Goal: Task Accomplishment & Management: Use online tool/utility

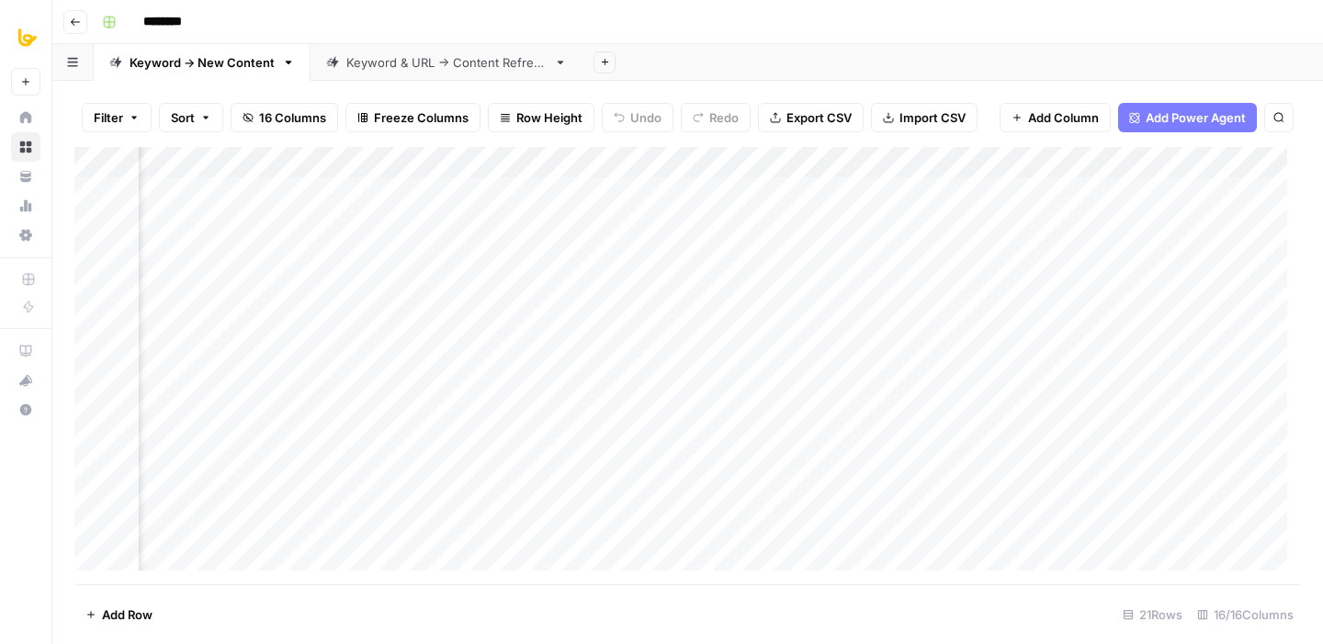
scroll to position [0, 1548]
click at [619, 227] on div "Add Column" at bounding box center [687, 365] width 1226 height 437
click at [476, 164] on div "Add Column" at bounding box center [687, 365] width 1226 height 437
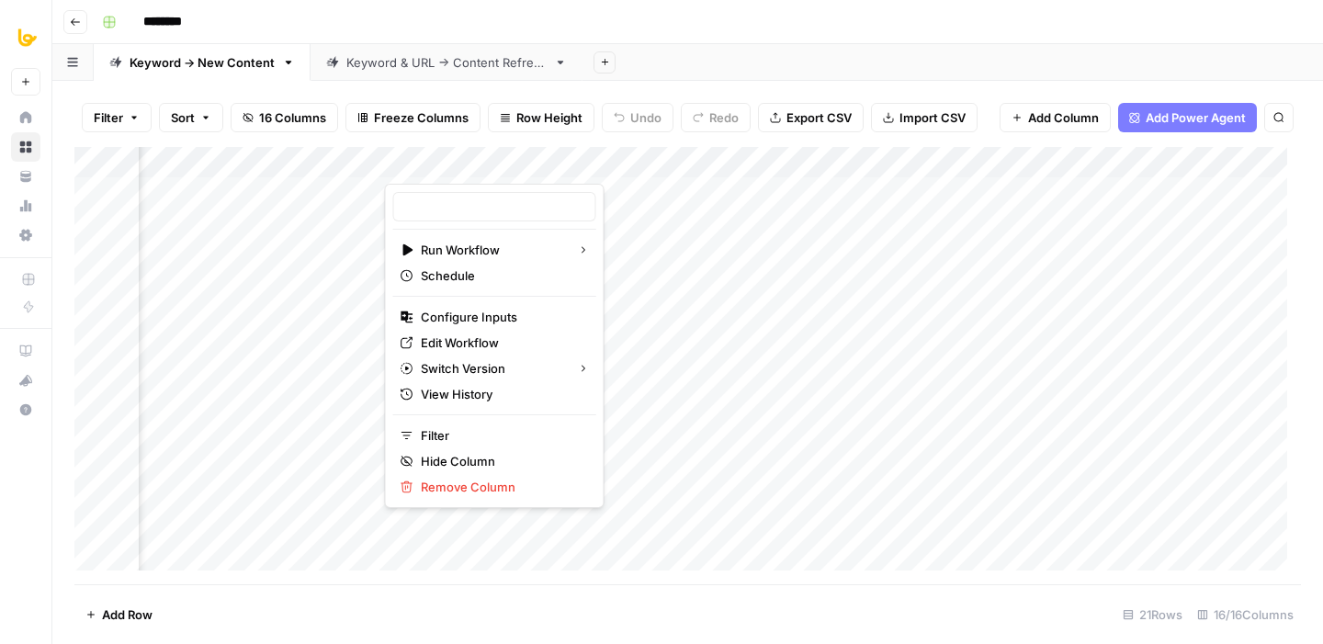
type input "Outline to Article [FTE custom]"
click at [449, 338] on span "Edit Workflow" at bounding box center [501, 342] width 161 height 18
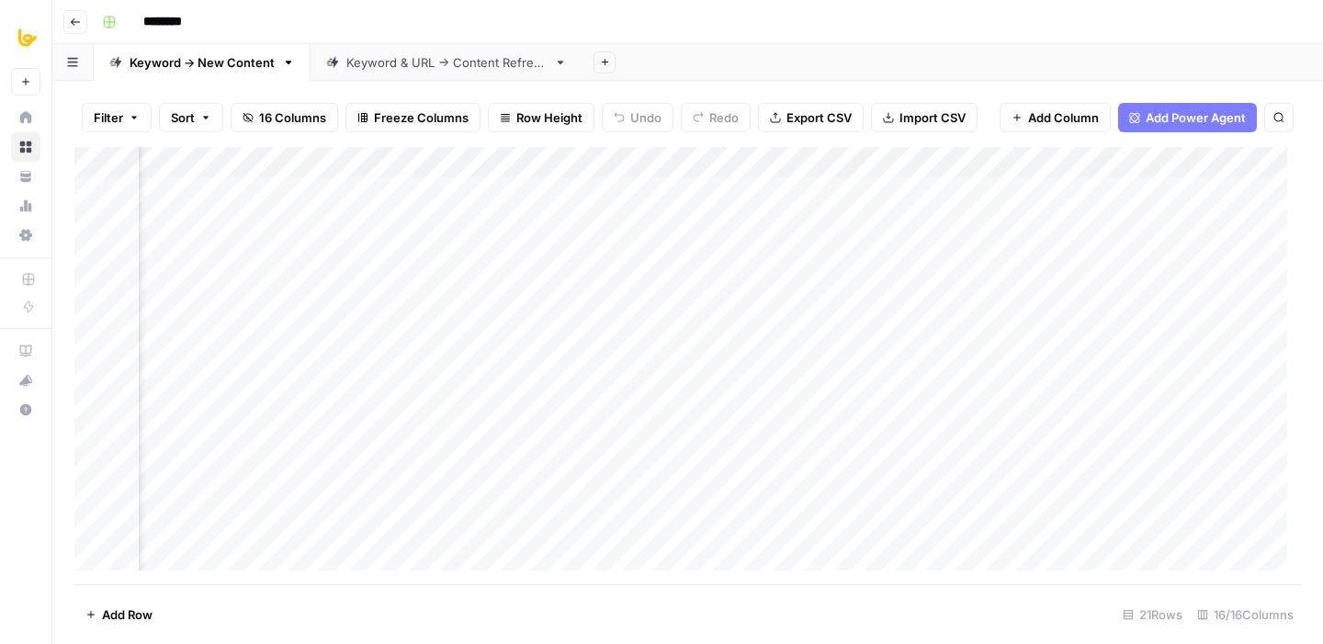
click at [407, 65] on div "Keyword & URL -> Content Refresh" at bounding box center [446, 62] width 200 height 18
click at [217, 56] on div "Keyword -> New Content" at bounding box center [202, 62] width 145 height 18
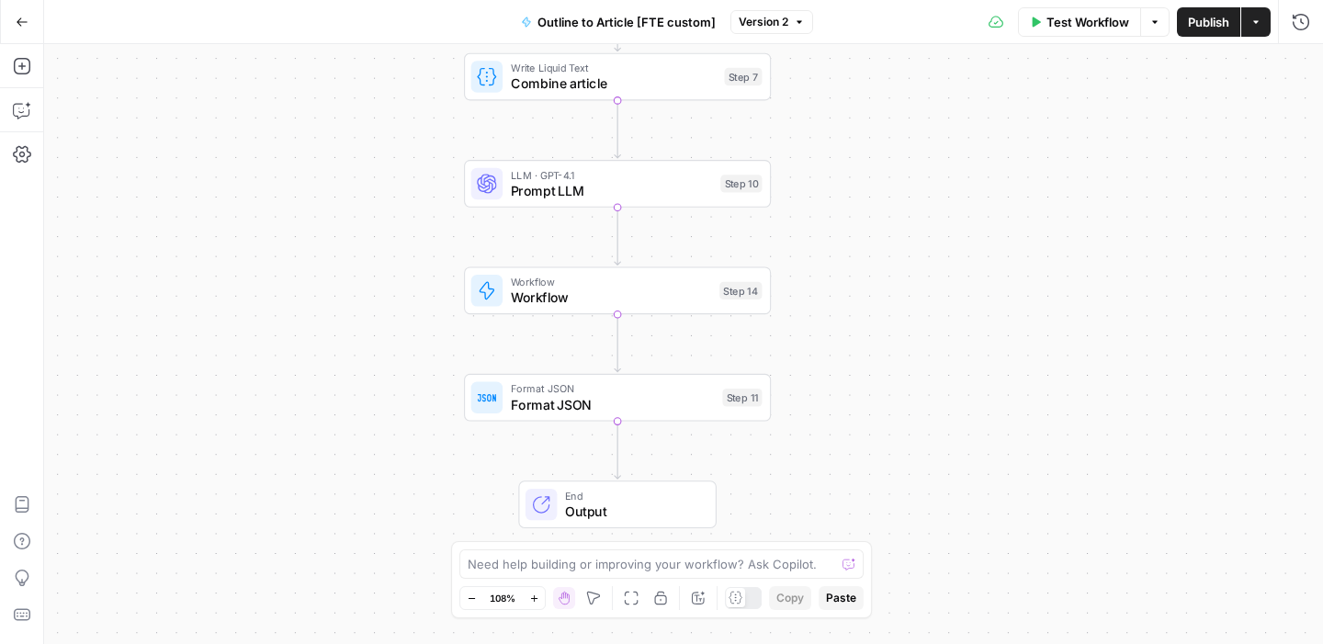
click at [1049, 19] on span "Test Workflow" at bounding box center [1087, 22] width 83 height 18
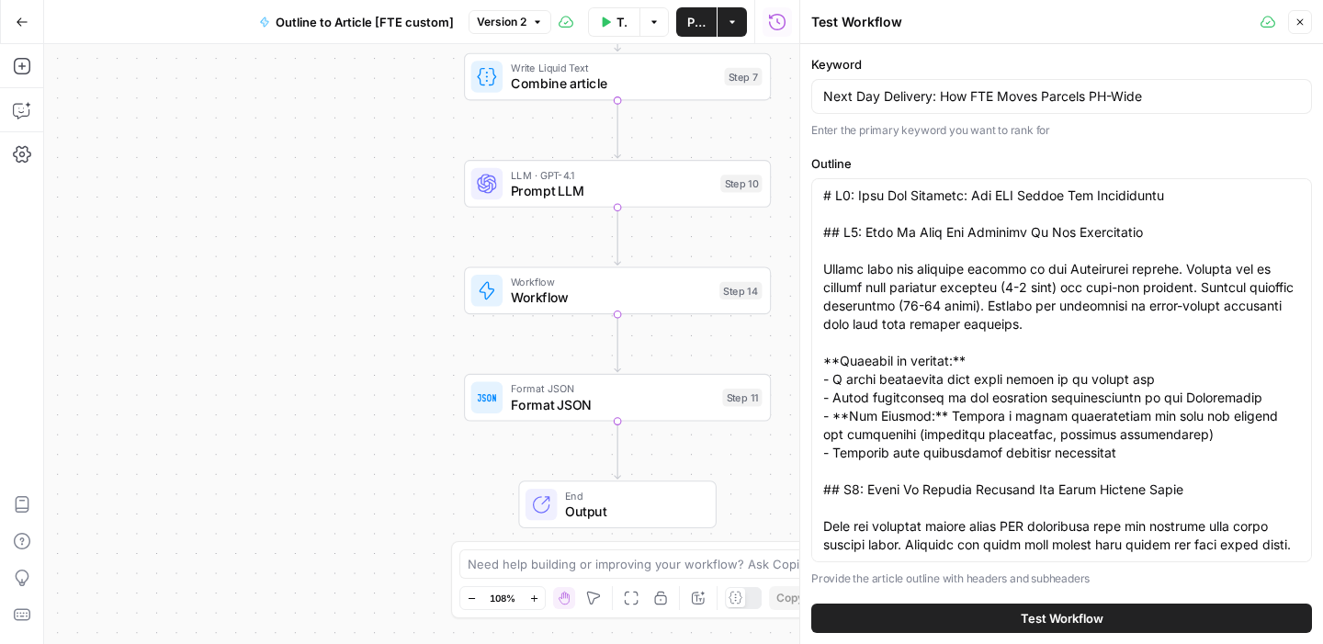
click at [895, 615] on button "Test Workflow" at bounding box center [1061, 618] width 501 height 29
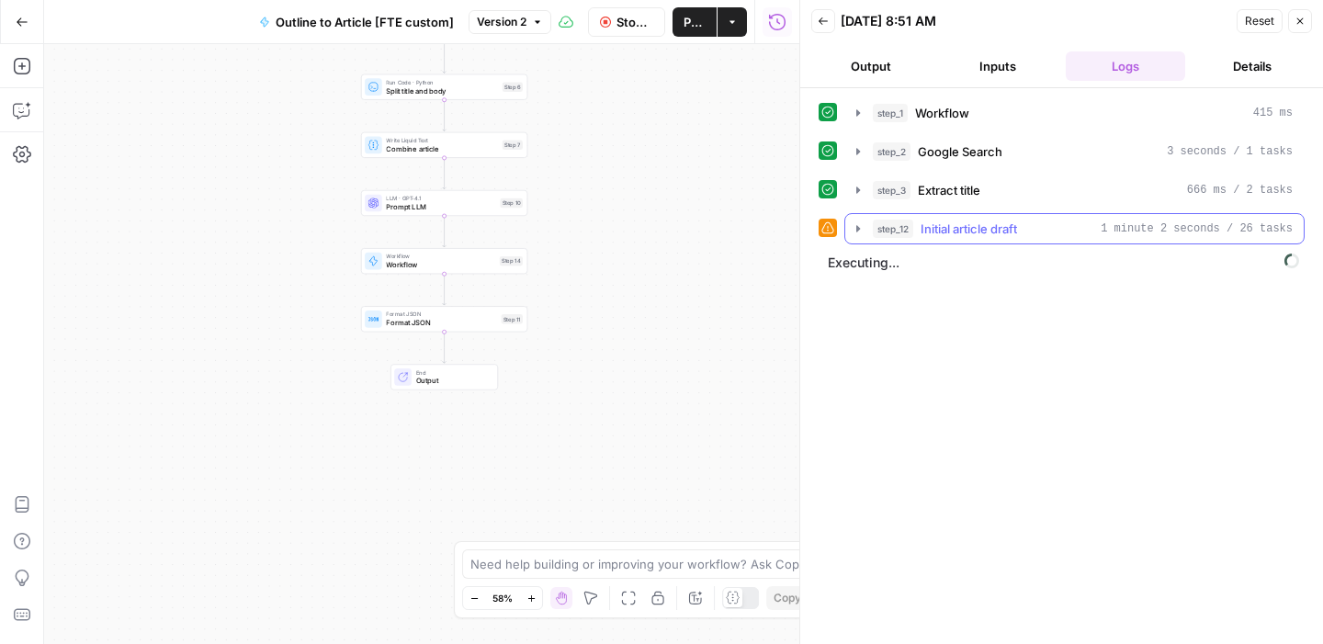
click at [993, 234] on span "Initial article draft" at bounding box center [969, 229] width 96 height 18
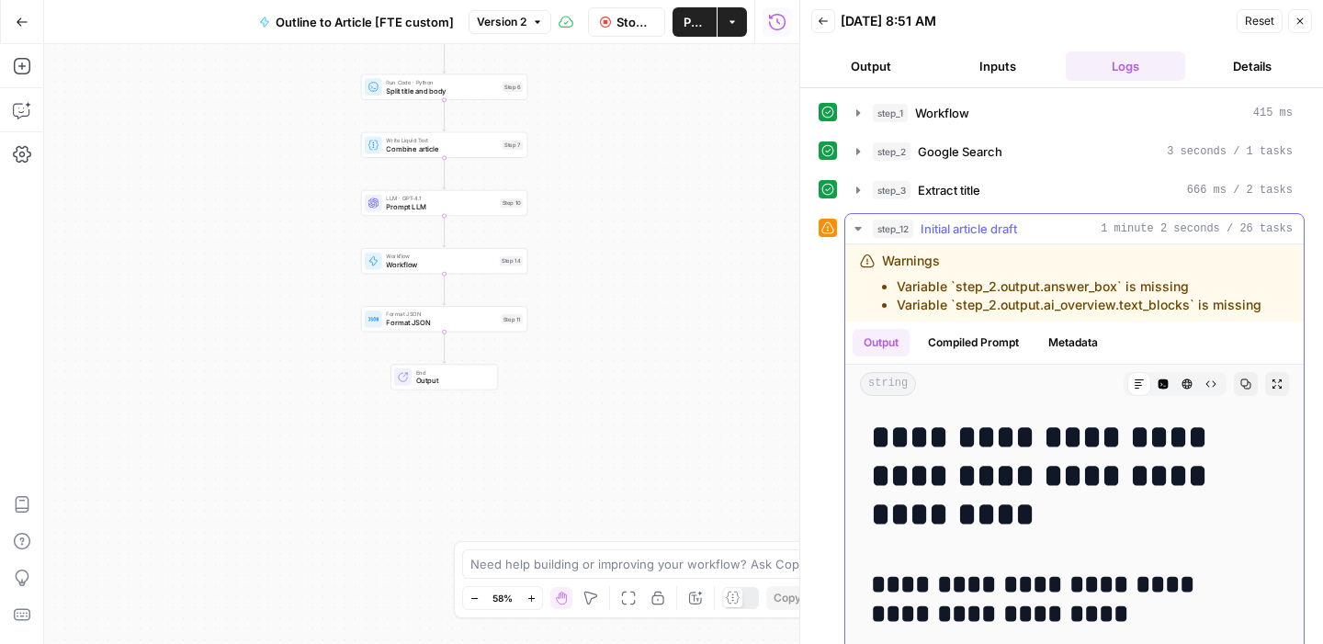
click at [1065, 349] on button "Metadata" at bounding box center [1073, 343] width 72 height 28
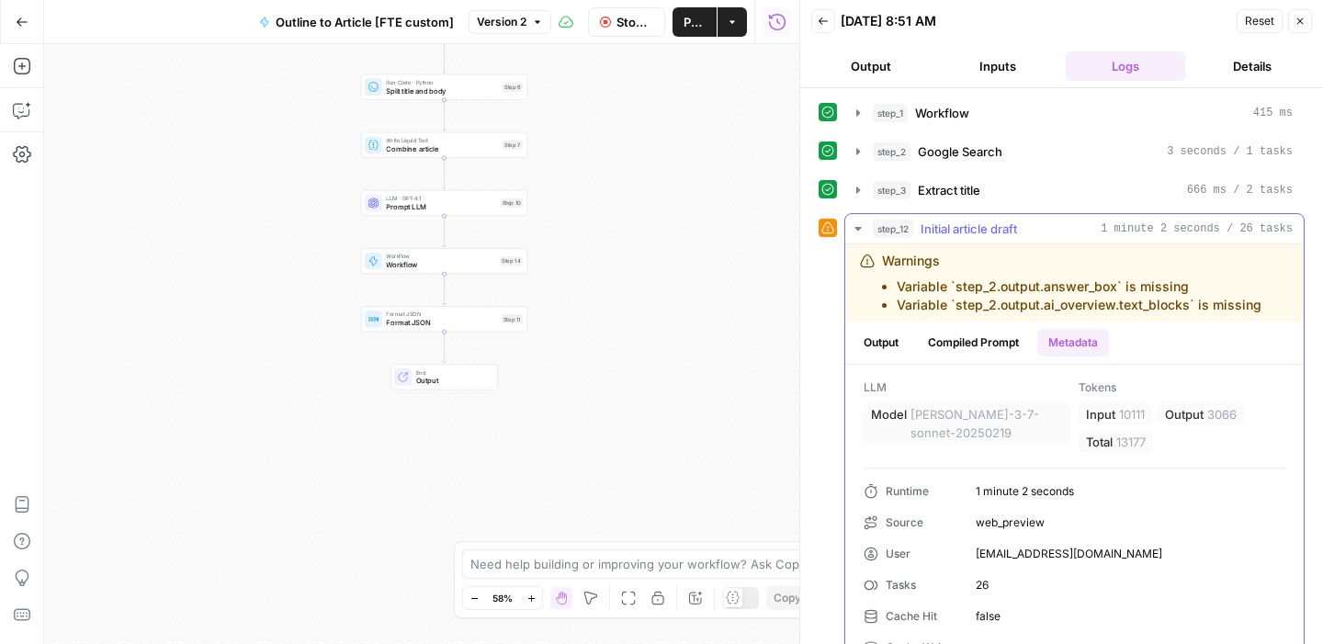
click at [942, 236] on span "Initial article draft" at bounding box center [969, 229] width 96 height 18
